Goal: Task Accomplishment & Management: Manage account settings

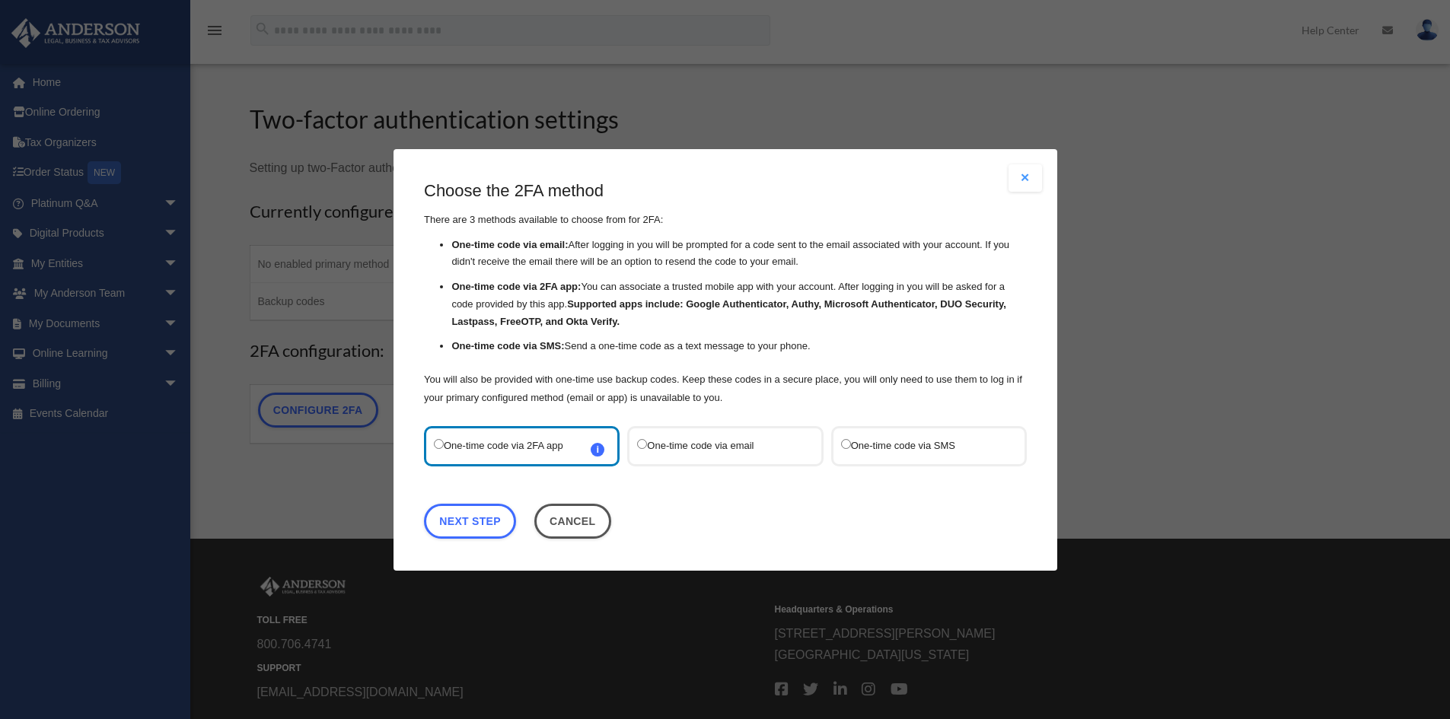
click at [690, 448] on label "One-time code via email" at bounding box center [717, 445] width 161 height 21
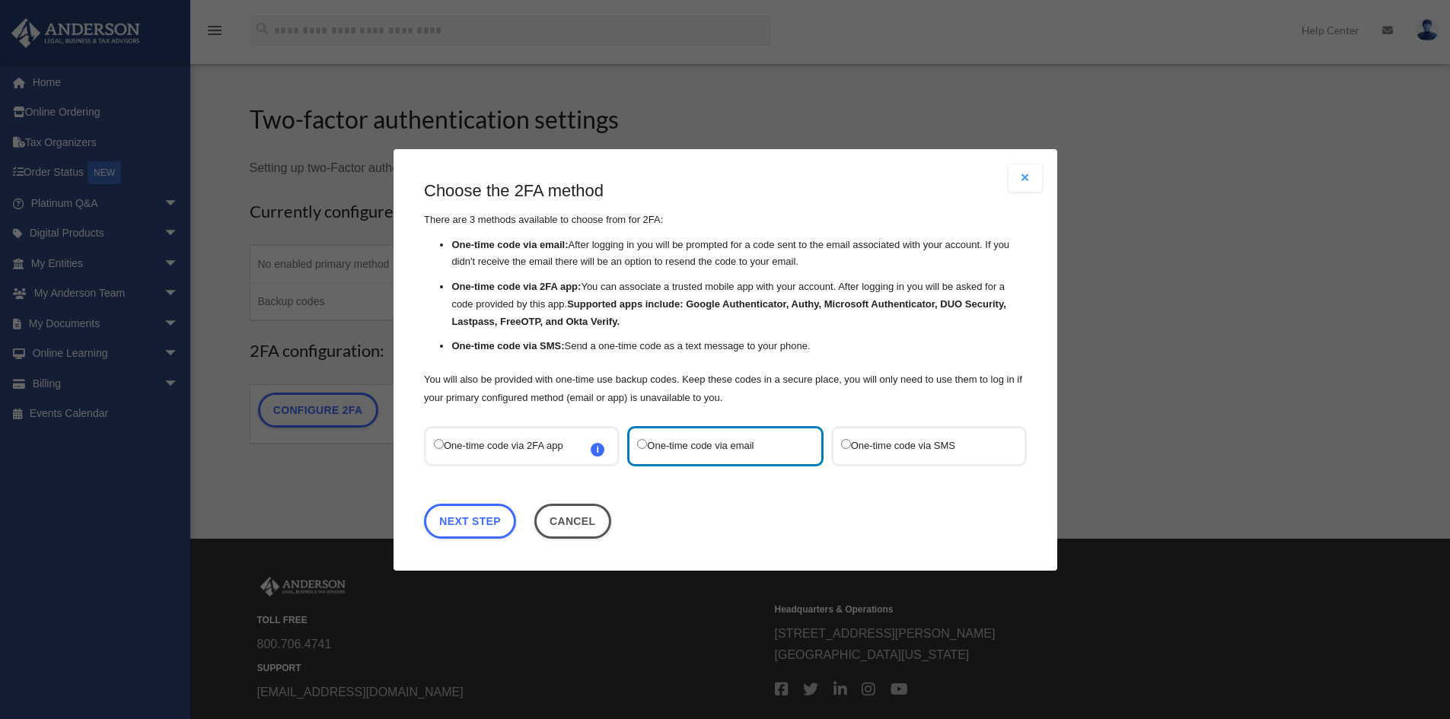
click at [845, 454] on label "One-time code via SMS" at bounding box center [920, 445] width 161 height 21
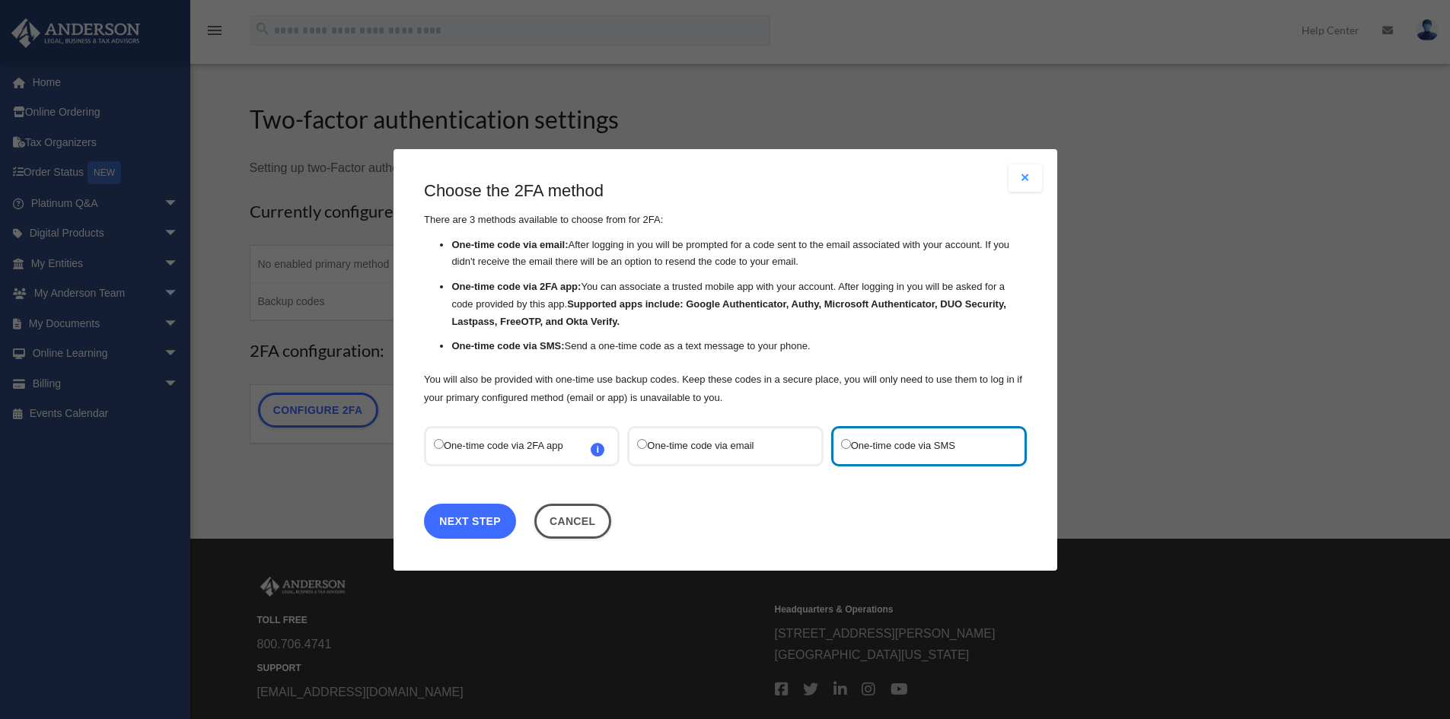
click at [508, 522] on link "Next Step" at bounding box center [470, 520] width 92 height 35
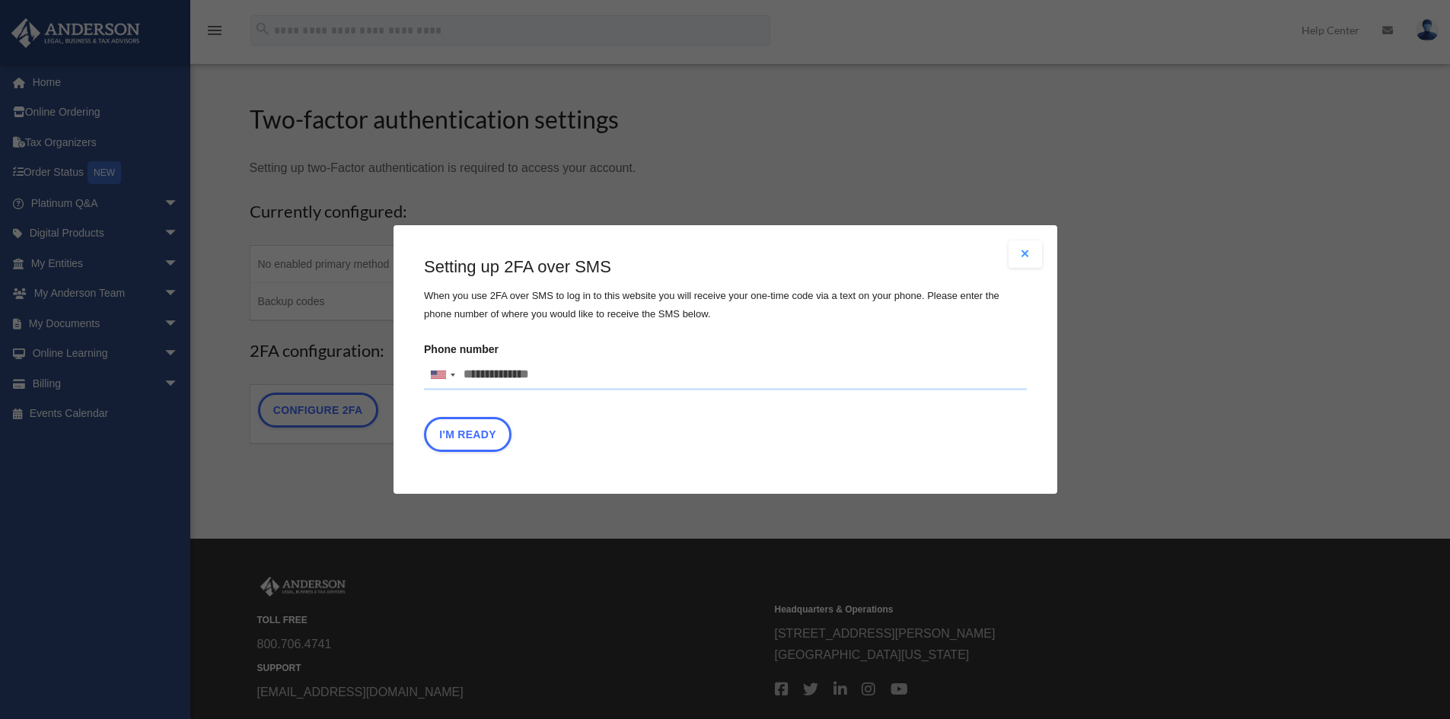
click at [521, 379] on input "Phone number United States +1 United Kingdom +44 Afghanistan (‫افغانستان‬‎) +93…" at bounding box center [725, 375] width 603 height 30
type input "**********"
click at [474, 439] on button "I'm Ready" at bounding box center [468, 434] width 88 height 35
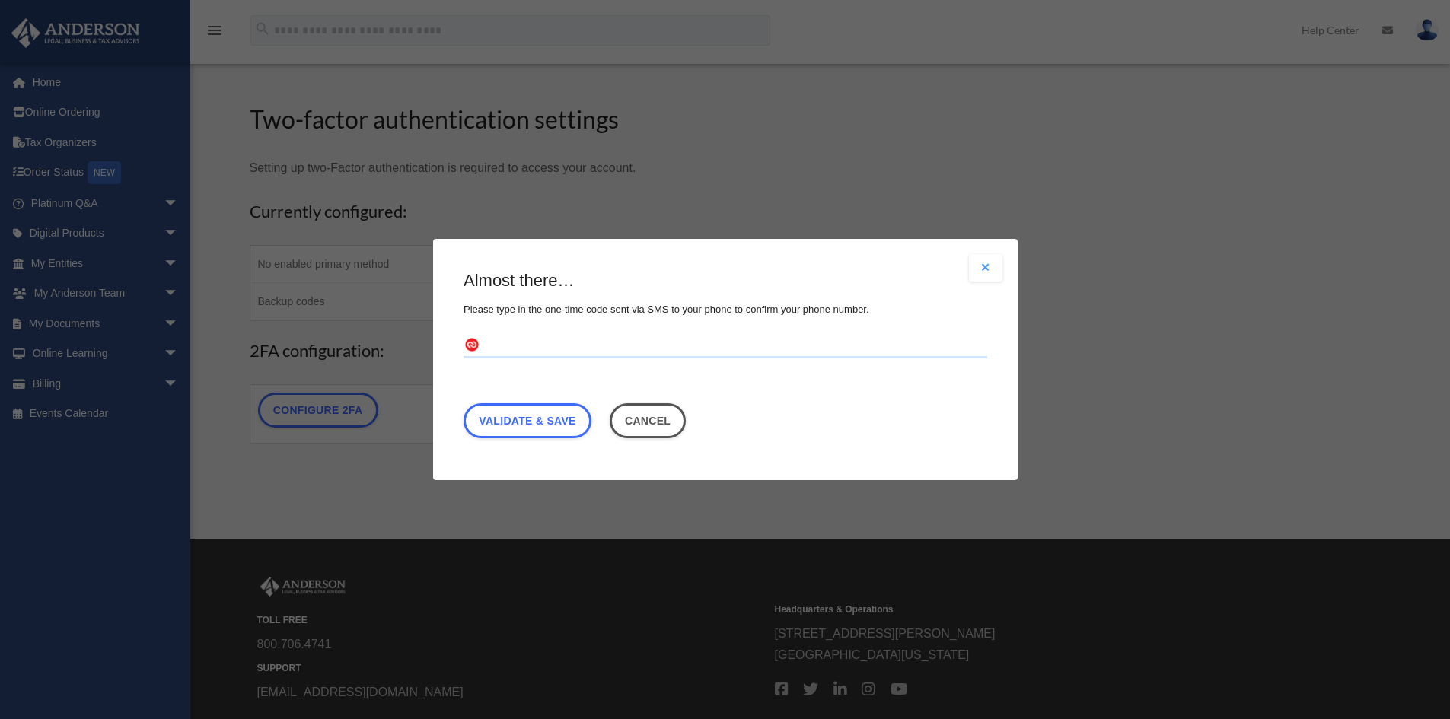
click at [497, 338] on input "text" at bounding box center [726, 346] width 524 height 24
type input "******"
click at [528, 426] on link "Validate & Save" at bounding box center [528, 420] width 128 height 35
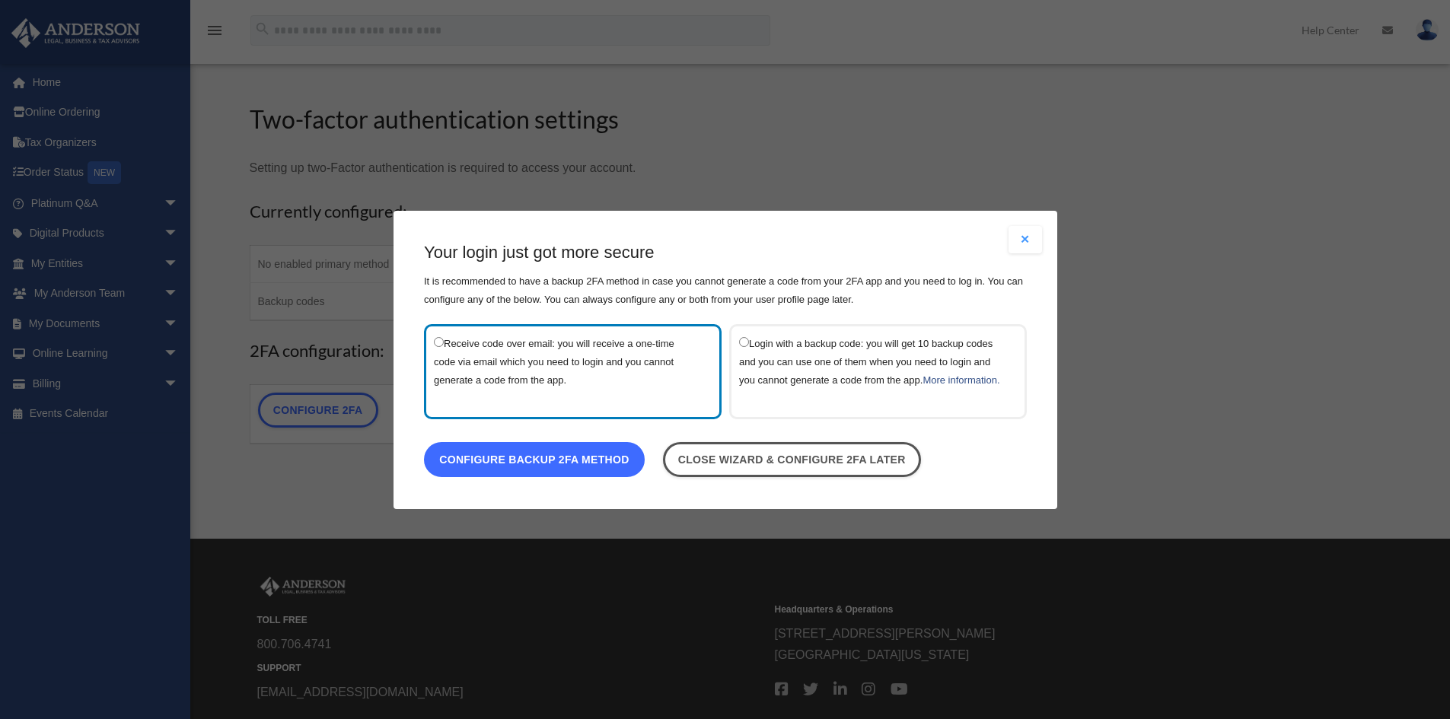
click at [550, 464] on link "Configure backup 2FA method" at bounding box center [534, 459] width 221 height 35
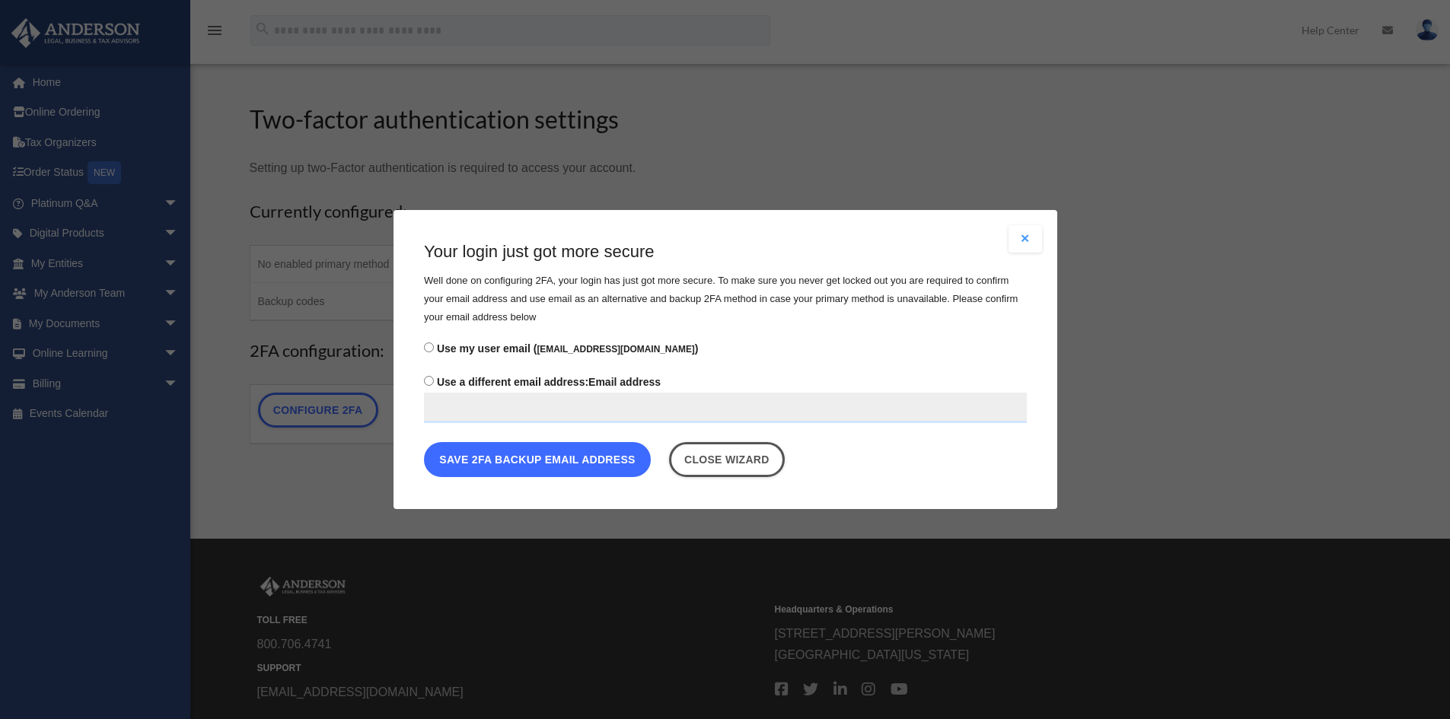
click at [619, 449] on button "Save 2FA backup email address" at bounding box center [537, 459] width 227 height 35
click at [620, 454] on button "Save 2FA backup email address" at bounding box center [537, 459] width 227 height 35
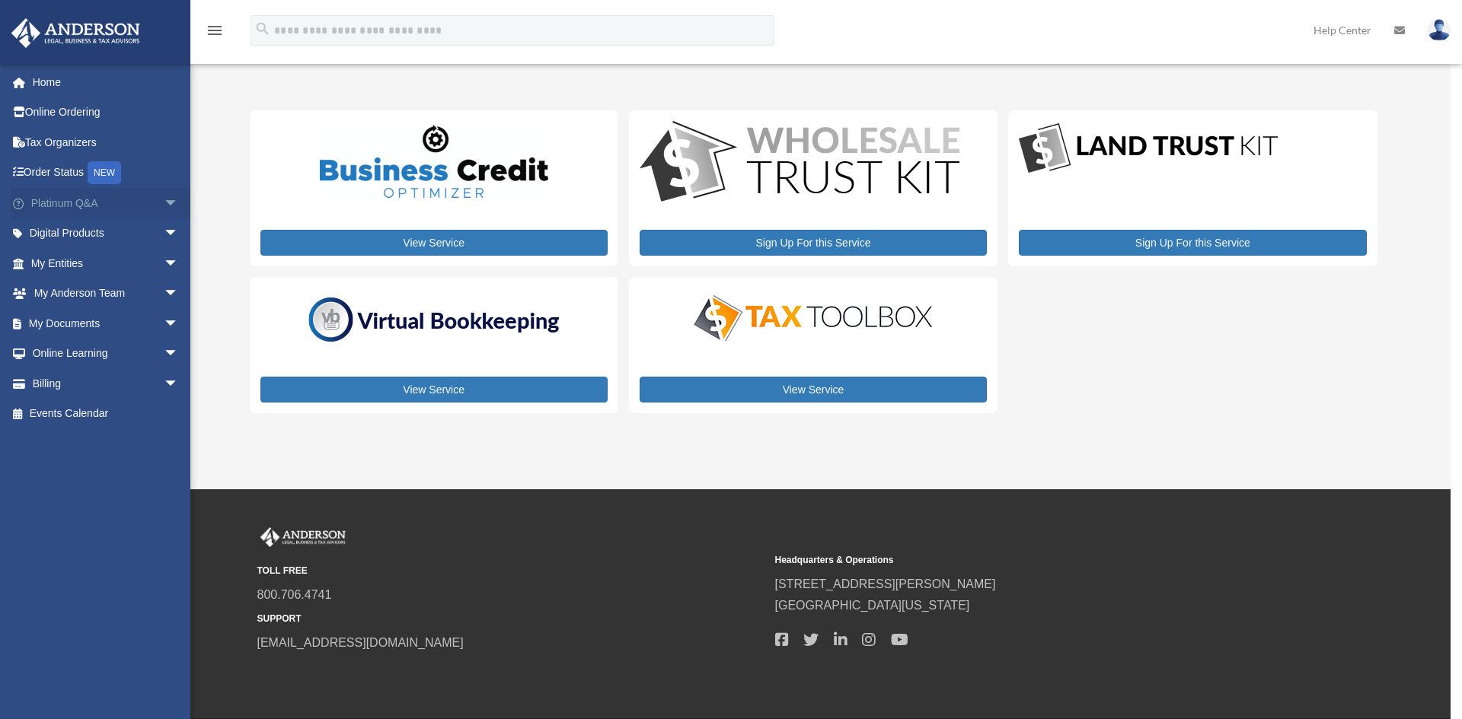
click at [143, 203] on link "Platinum Q&A arrow_drop_down" at bounding box center [106, 203] width 191 height 30
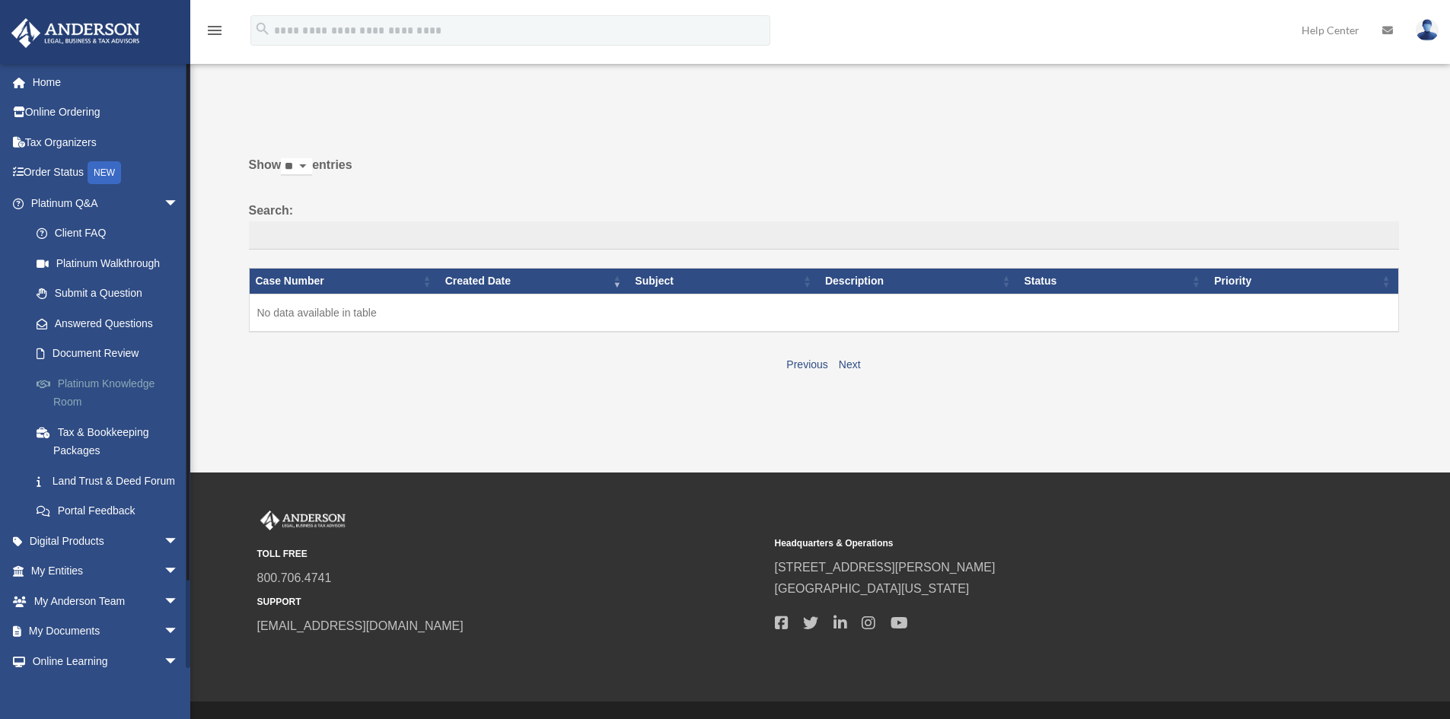
click at [125, 382] on link "Platinum Knowledge Room" at bounding box center [111, 392] width 180 height 49
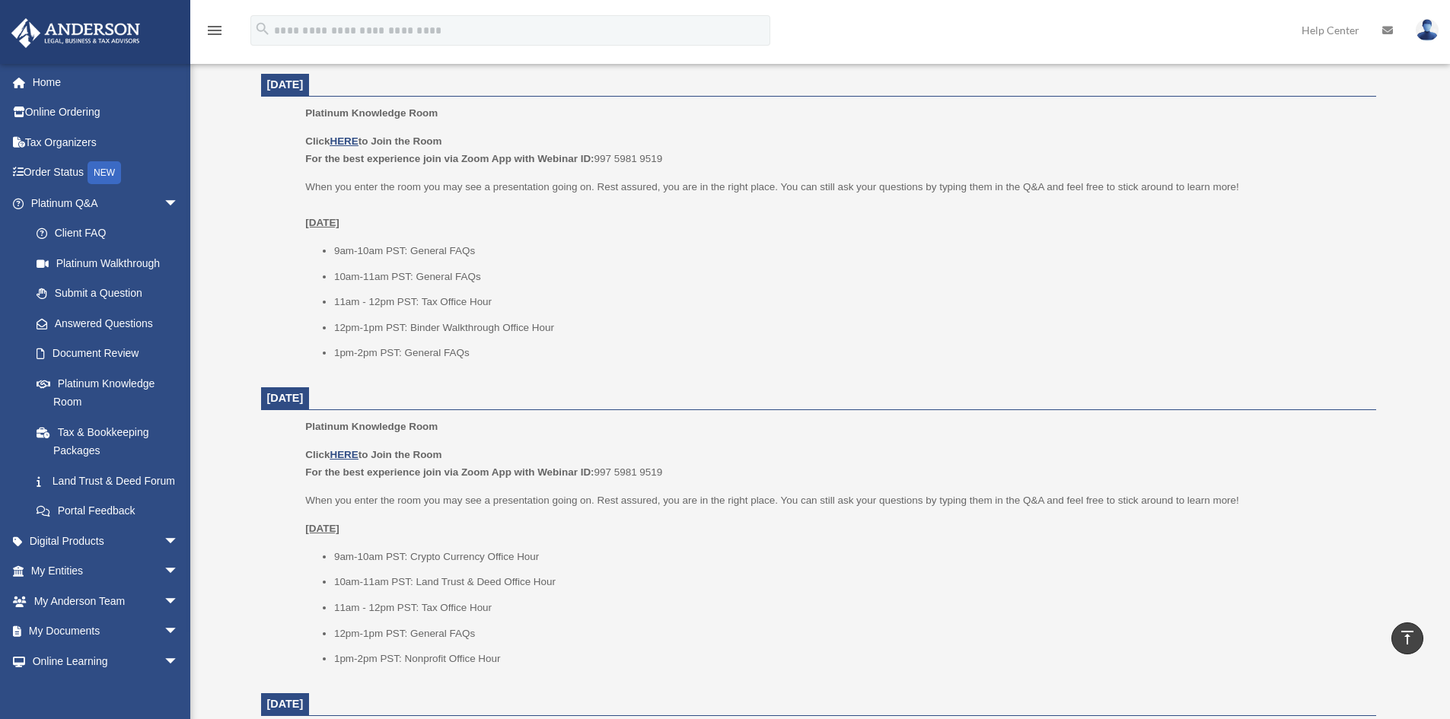
scroll to position [590, 0]
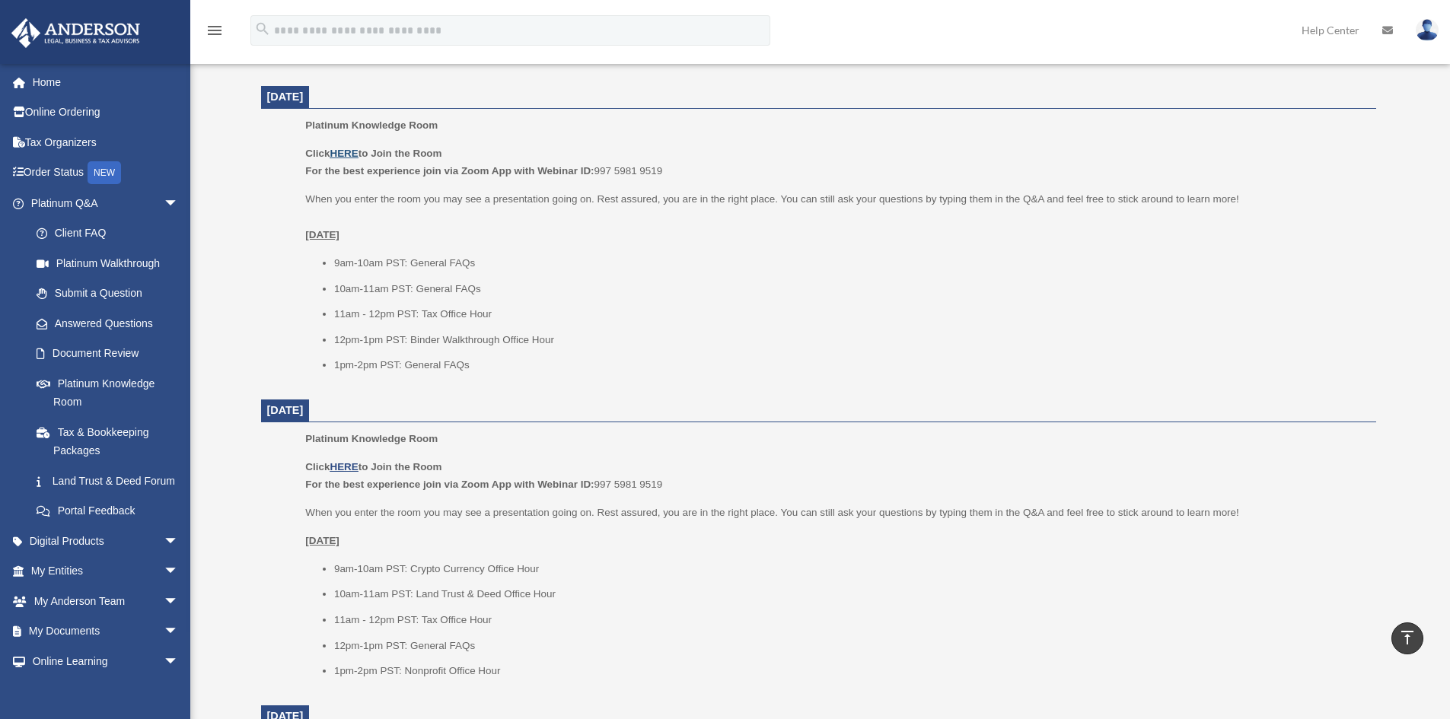
click at [346, 156] on u "HERE" at bounding box center [344, 153] width 28 height 11
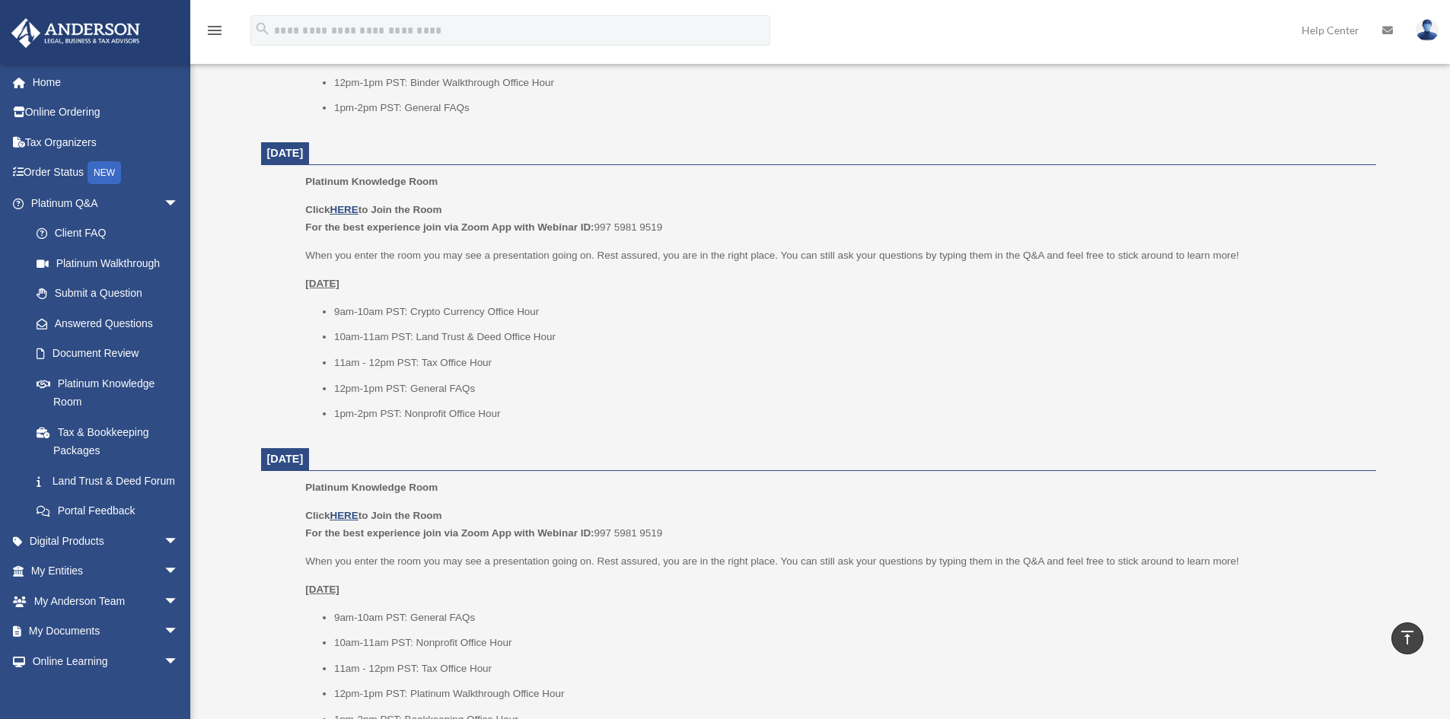
scroll to position [849, 0]
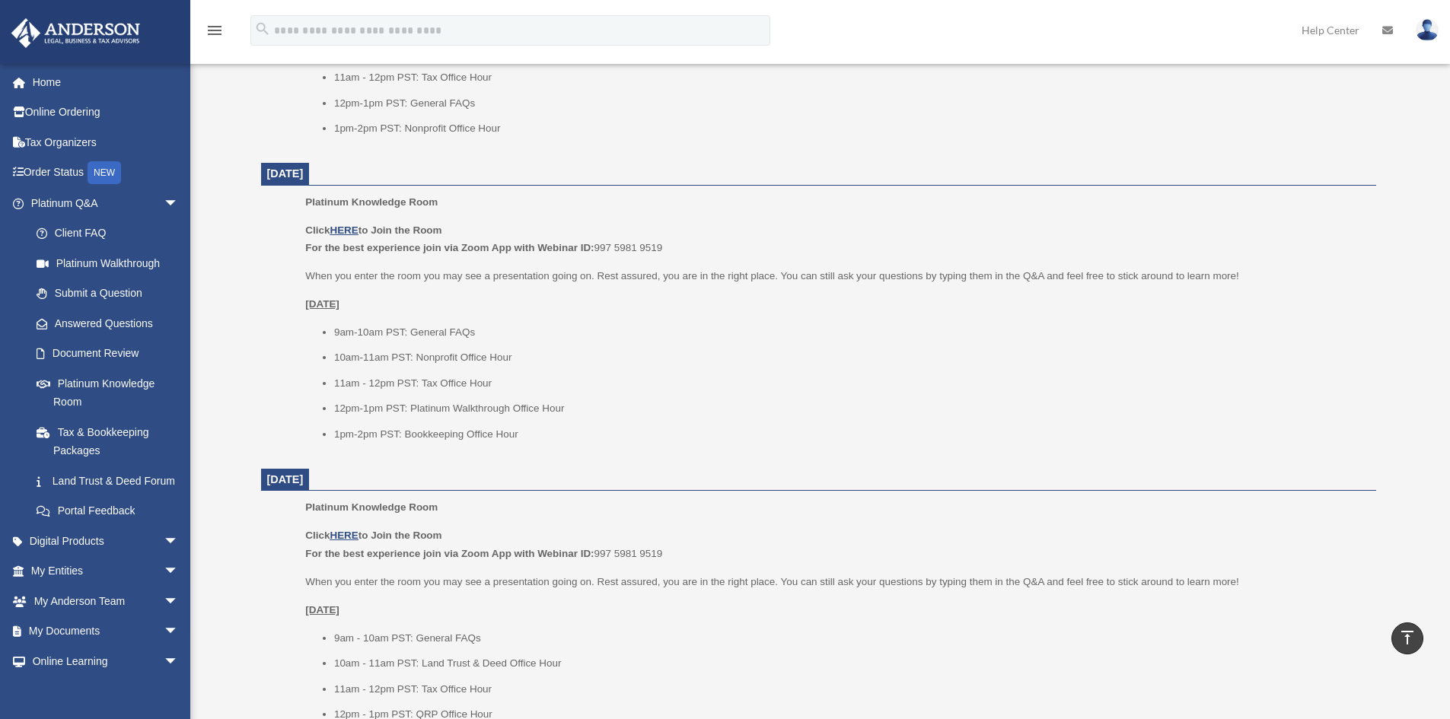
click at [1191, 372] on ul "9am-10am PST: General FAQs 10am-11am PST: Nonprofit Office Hour 11am - 12pm PST…" at bounding box center [835, 384] width 1060 height 120
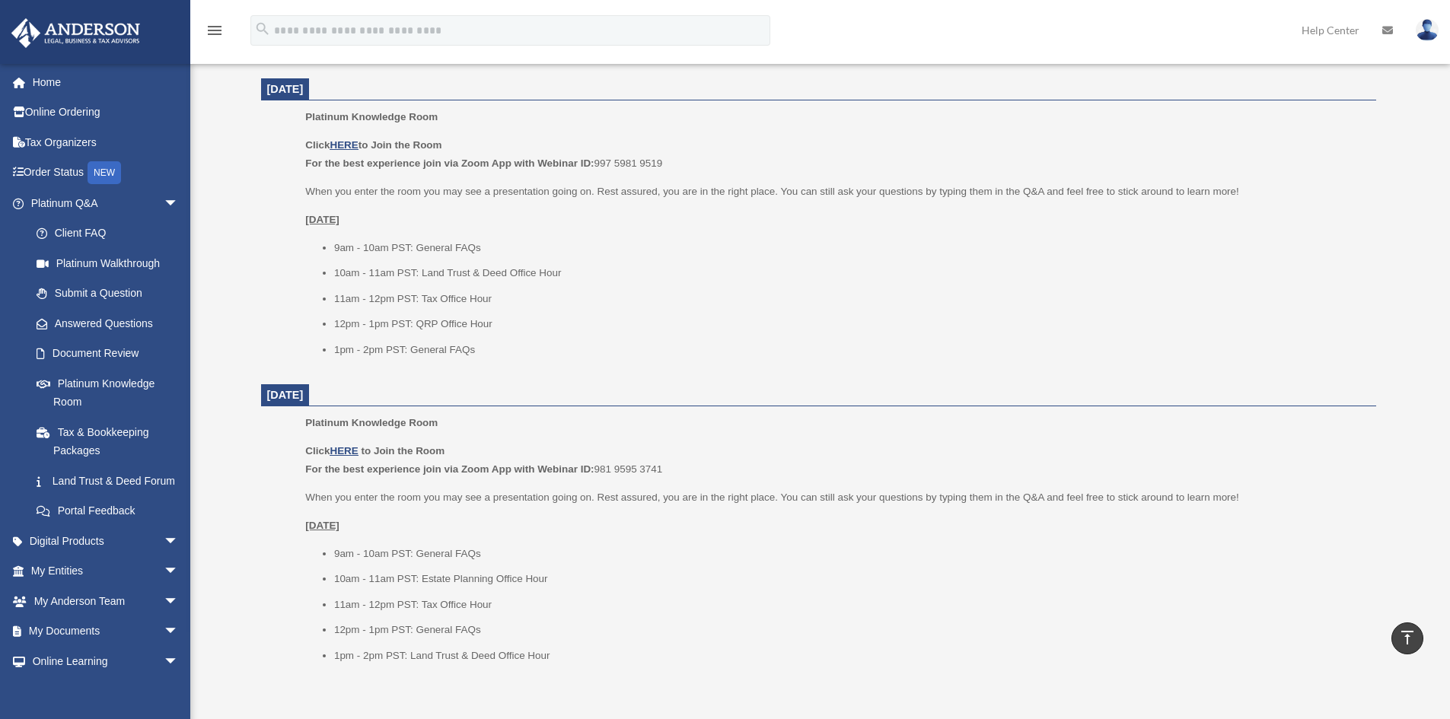
scroll to position [1522, 0]
